Goal: Entertainment & Leisure: Consume media (video, audio)

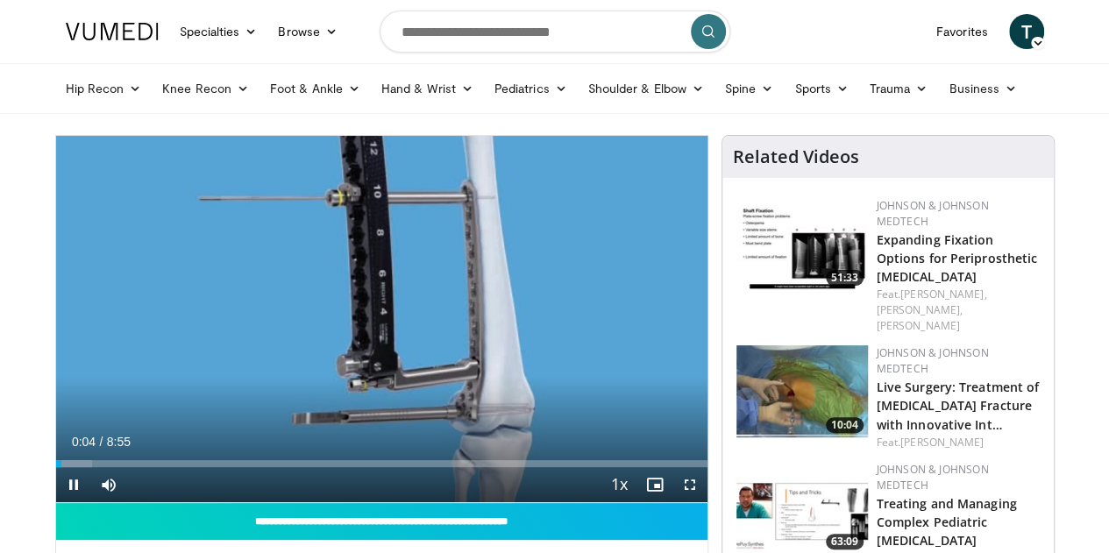
click at [82, 502] on div "Current Time 0:04 / Duration 8:55 Pause Skip Backward Skip Forward Mute Loaded …" at bounding box center [381, 484] width 651 height 35
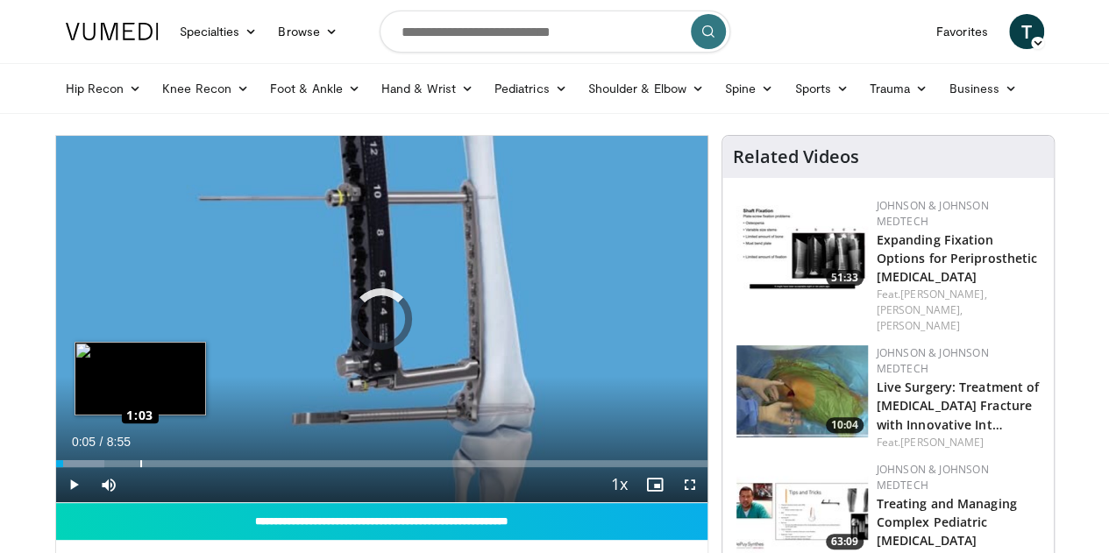
click at [96, 467] on div "Loaded : 7.45% 0:05 1:03" at bounding box center [381, 459] width 651 height 17
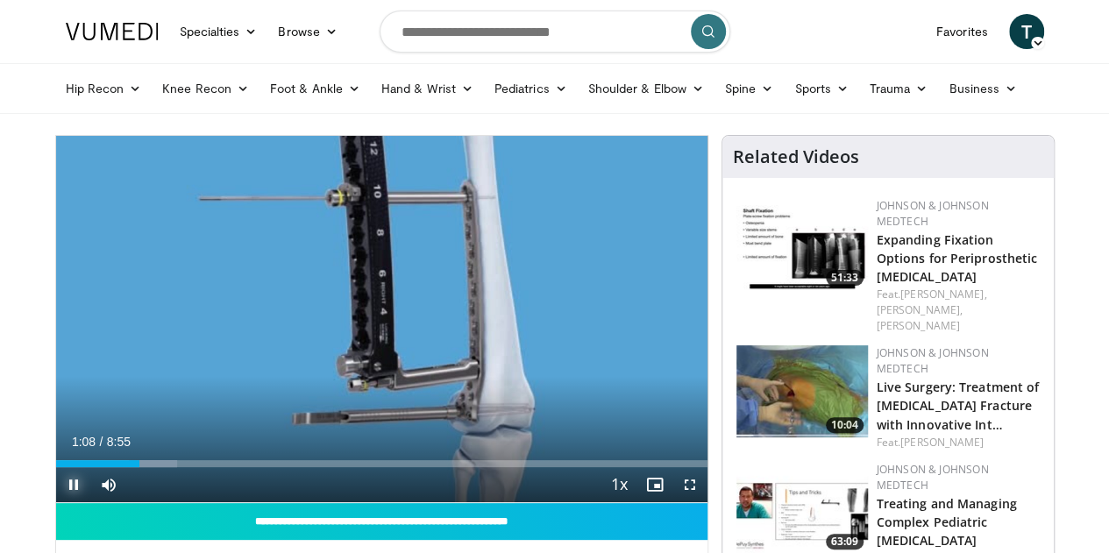
click at [56, 502] on span "Video Player" at bounding box center [73, 484] width 35 height 35
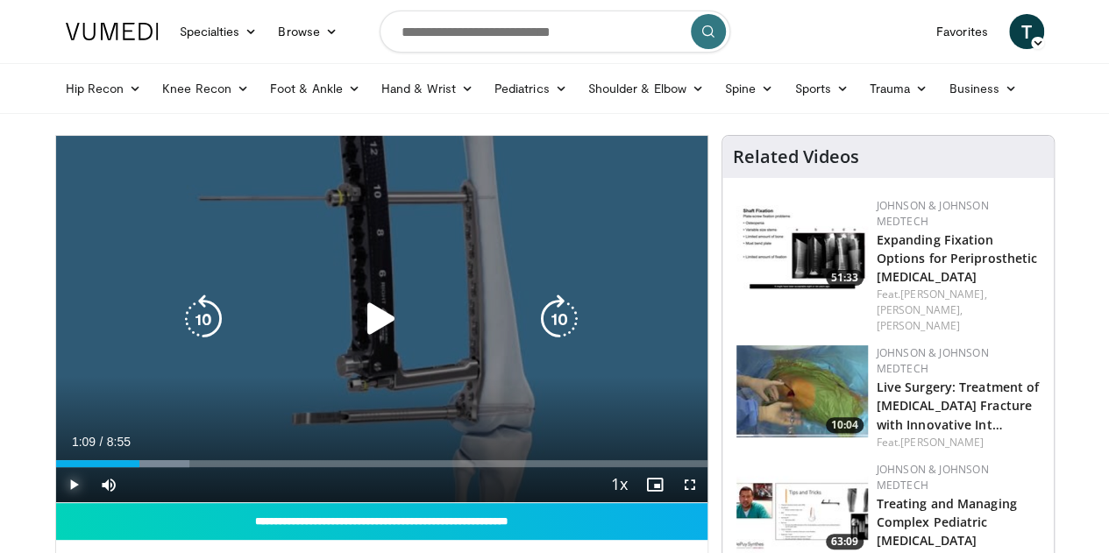
click at [56, 502] on span "Video Player" at bounding box center [73, 484] width 35 height 35
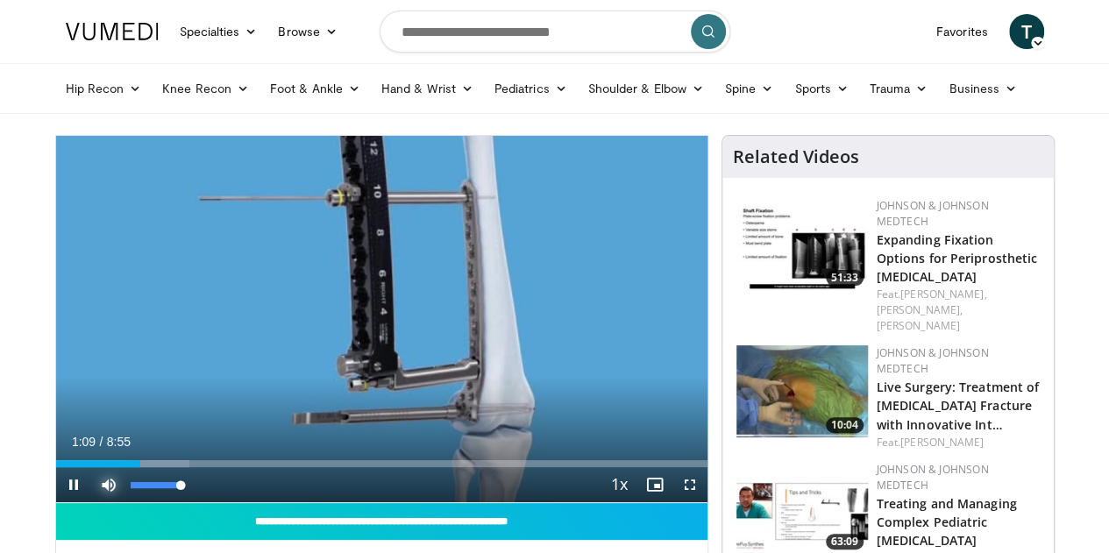
click at [91, 501] on span "Video Player" at bounding box center [108, 484] width 35 height 35
drag, startPoint x: 72, startPoint y: 490, endPoint x: 0, endPoint y: 497, distance: 72.2
click at [56, 502] on span "Video Player" at bounding box center [73, 484] width 35 height 35
